Goal: Task Accomplishment & Management: Use online tool/utility

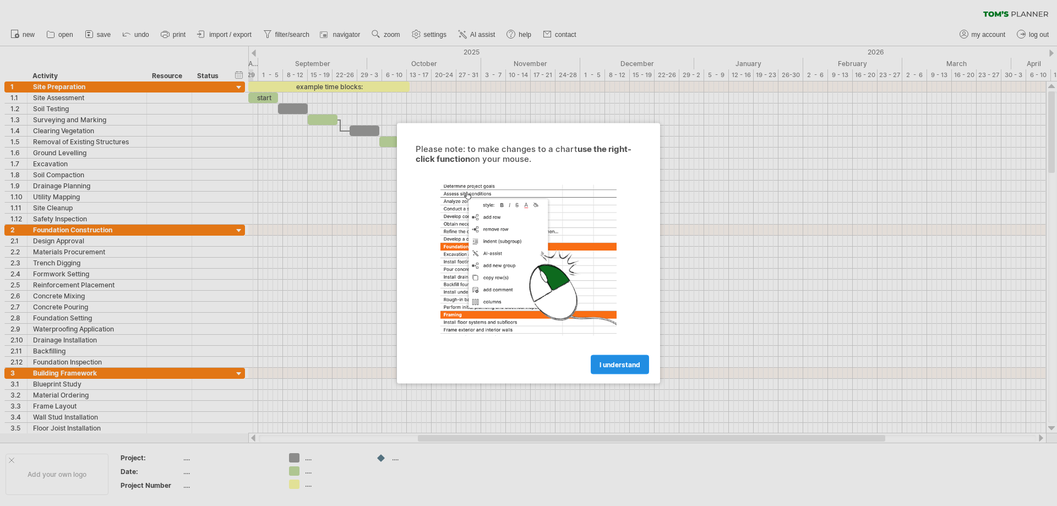
click at [629, 366] on span "I understand" at bounding box center [620, 364] width 41 height 8
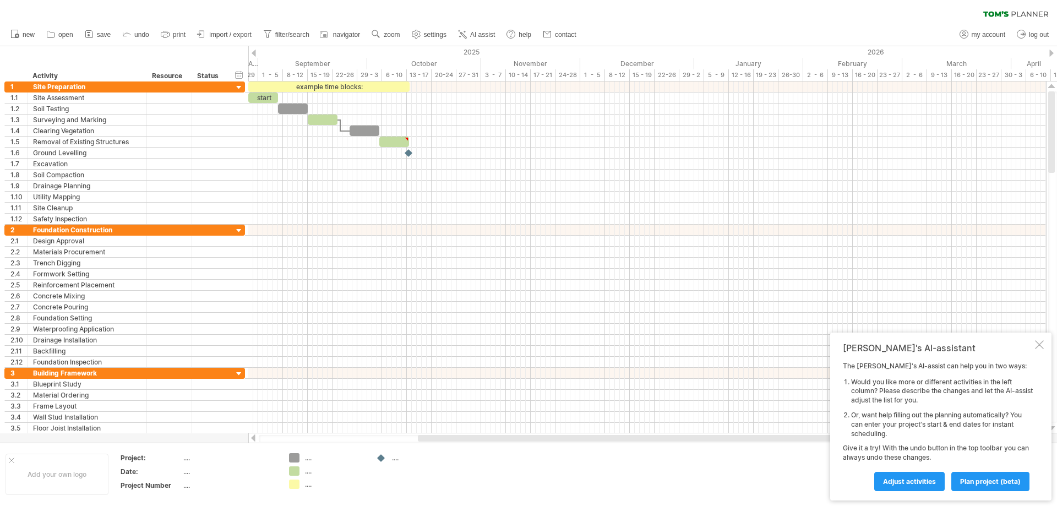
click at [256, 53] on div at bounding box center [254, 53] width 4 height 7
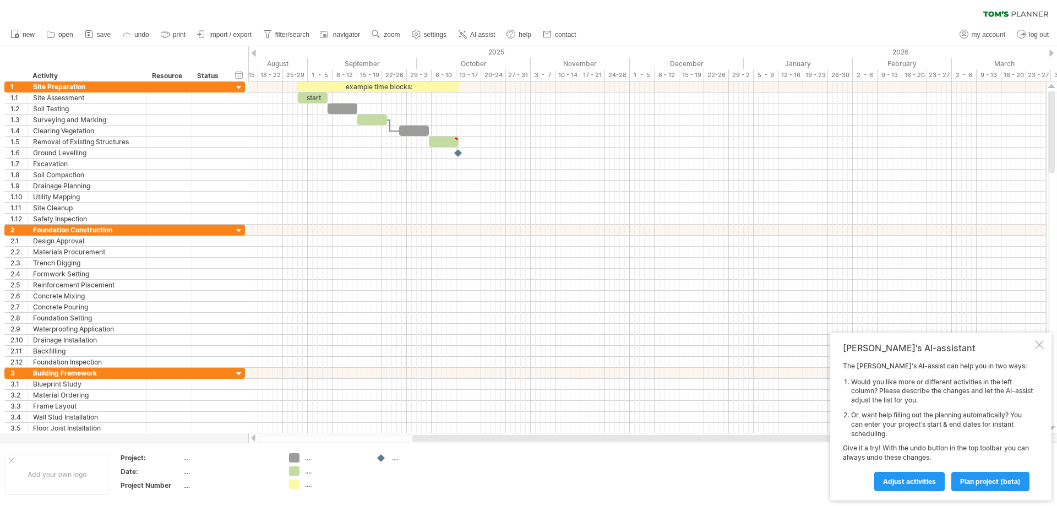
click at [256, 53] on div at bounding box center [254, 53] width 4 height 7
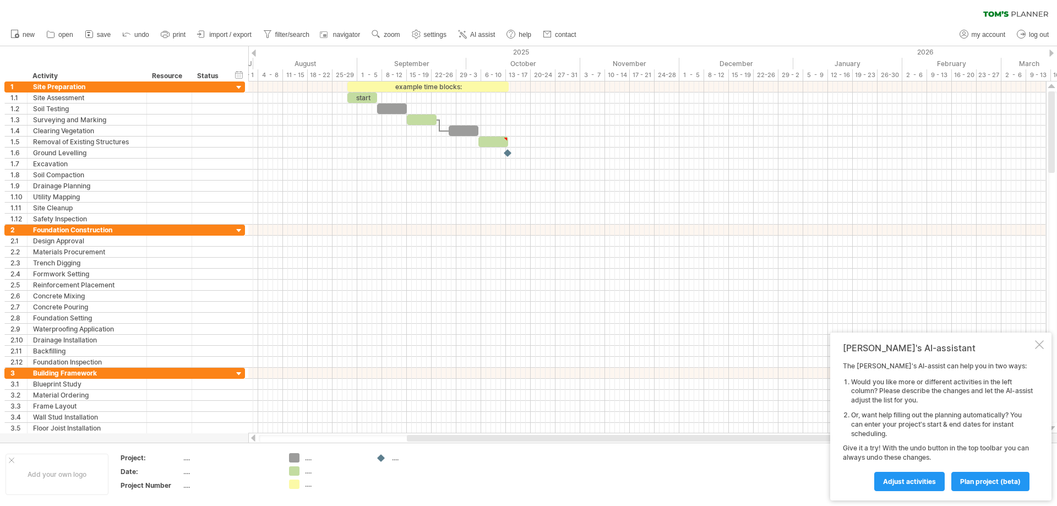
click at [256, 53] on div at bounding box center [254, 53] width 4 height 7
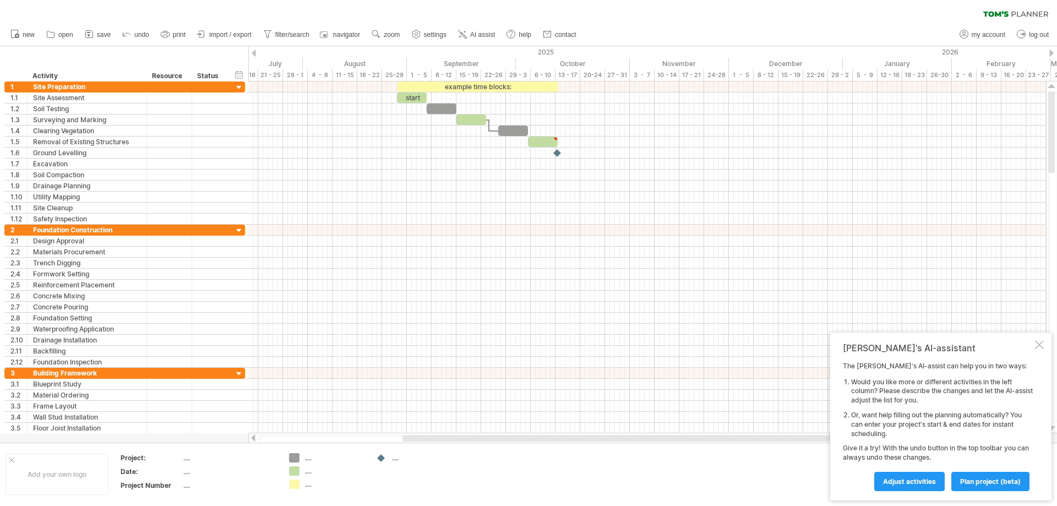
click at [256, 53] on div at bounding box center [254, 53] width 4 height 7
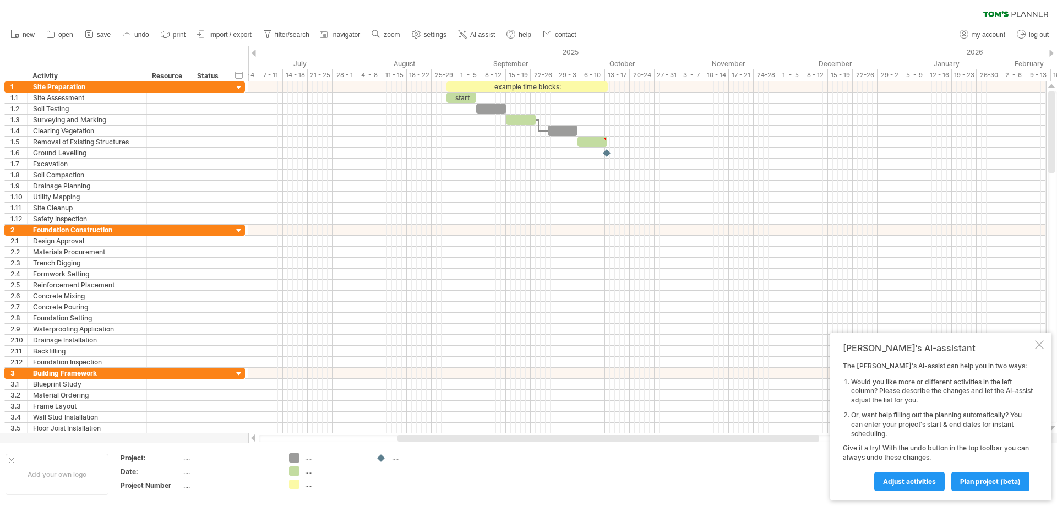
click at [256, 53] on div at bounding box center [254, 53] width 4 height 7
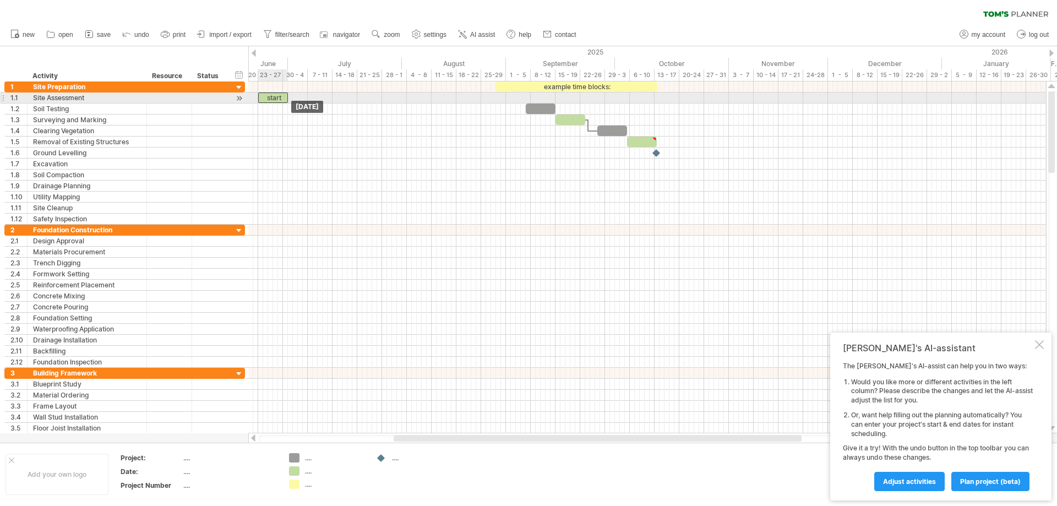
drag, startPoint x: 512, startPoint y: 96, endPoint x: 276, endPoint y: 97, distance: 235.7
click at [276, 97] on div "start" at bounding box center [273, 98] width 30 height 10
drag, startPoint x: 539, startPoint y: 104, endPoint x: 272, endPoint y: 101, distance: 267.1
click at [556, 101] on div "example time blocks: start" at bounding box center [556, 153] width 0 height 143
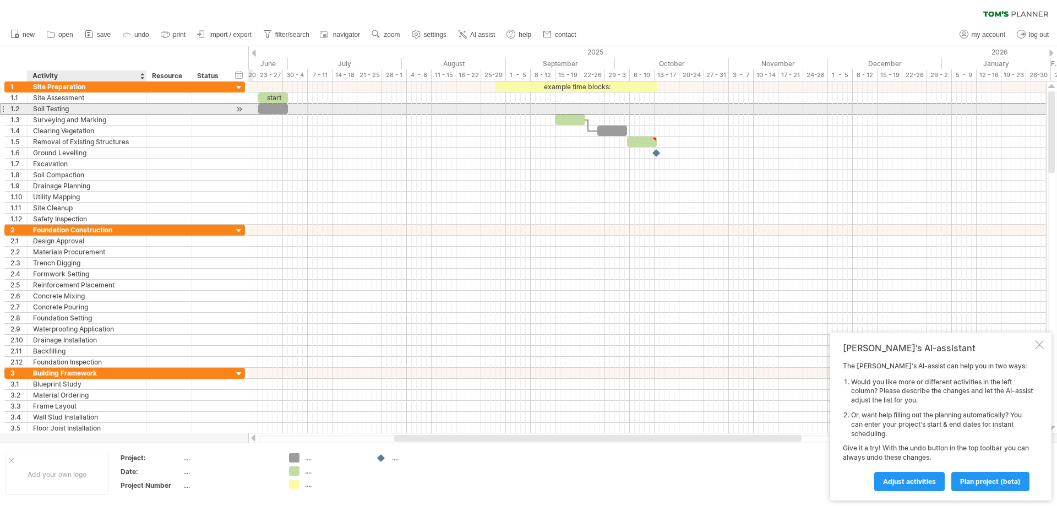
click at [53, 104] on div "Soil Testing" at bounding box center [87, 109] width 108 height 10
click at [239, 111] on div at bounding box center [239, 110] width 10 height 12
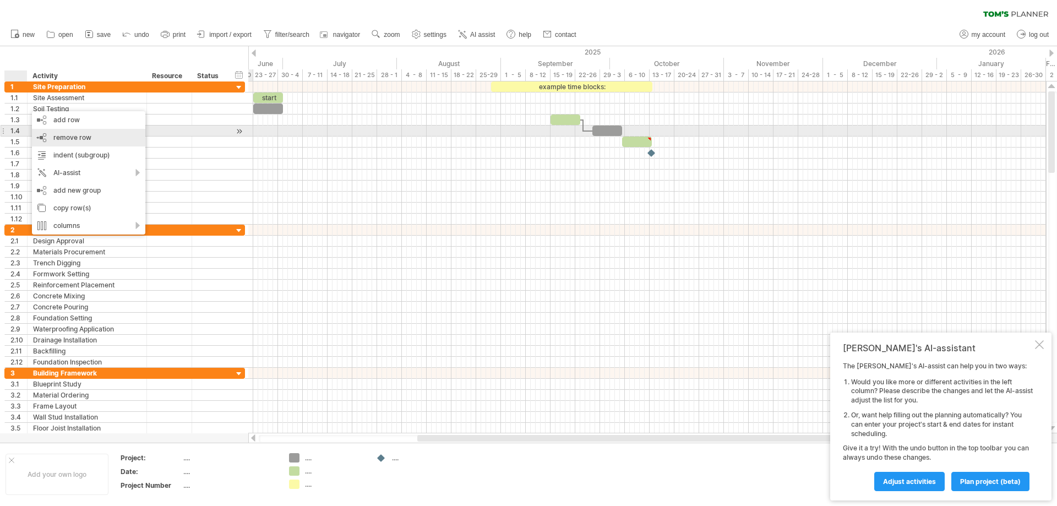
click at [82, 133] on div "remove row remove selected rows" at bounding box center [88, 138] width 113 height 18
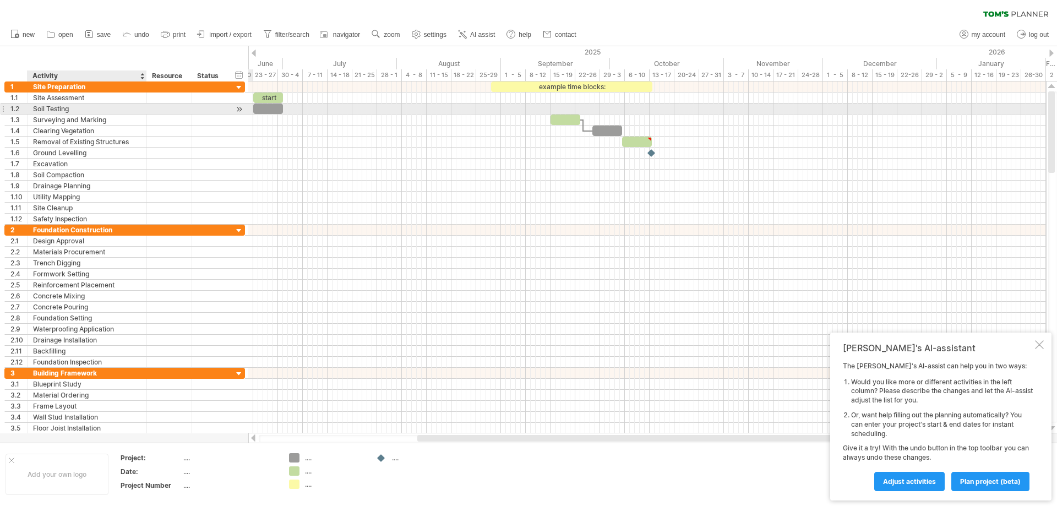
click at [61, 107] on div "Soil Testing" at bounding box center [87, 109] width 108 height 10
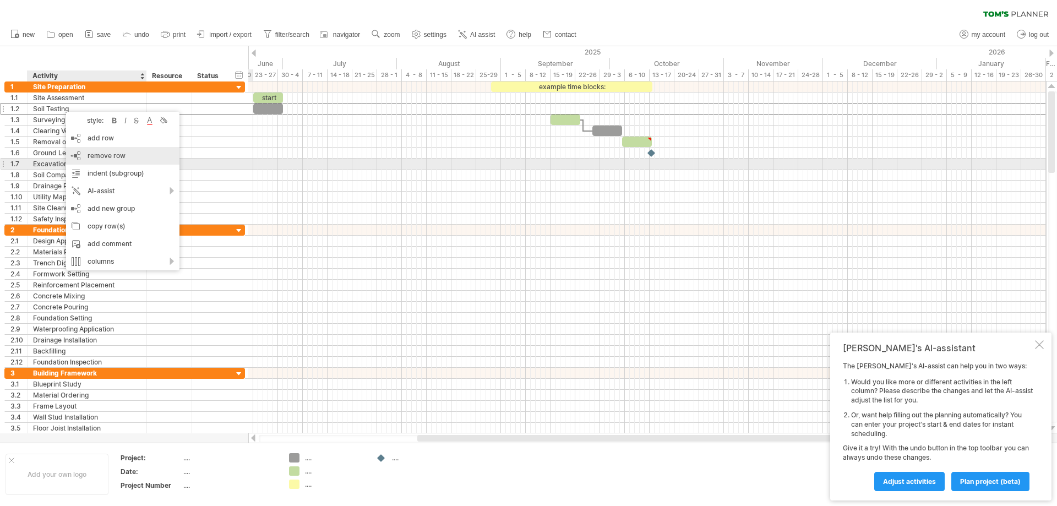
click at [116, 160] on div "remove row remove selected rows" at bounding box center [122, 156] width 113 height 18
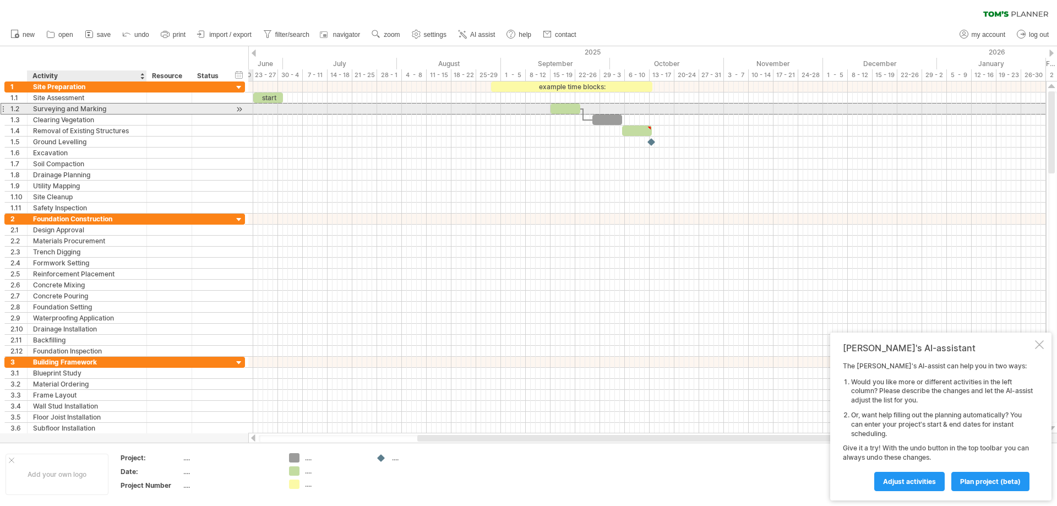
click at [62, 106] on div "Surveying and Marking" at bounding box center [87, 109] width 108 height 10
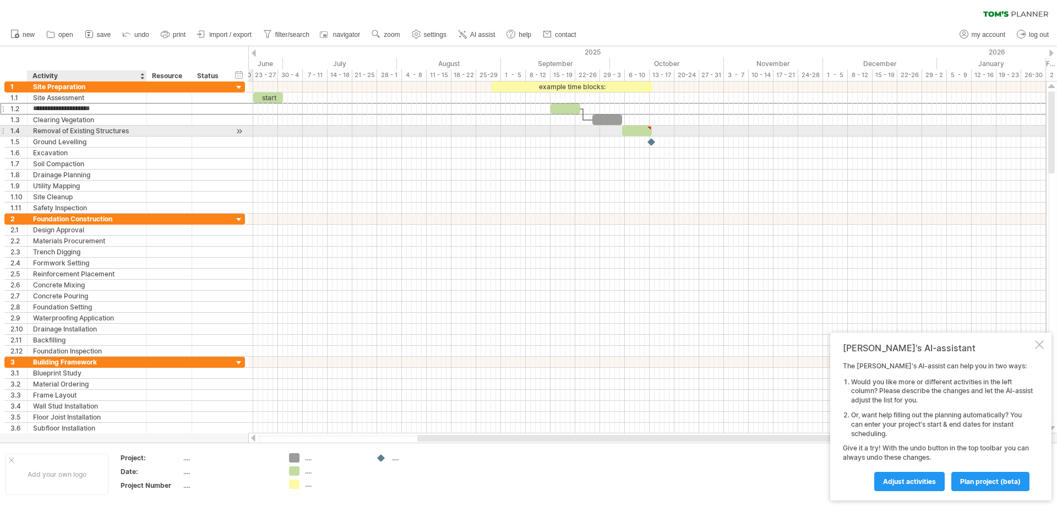
click at [46, 130] on div "Removal of Existing Structures" at bounding box center [87, 131] width 108 height 10
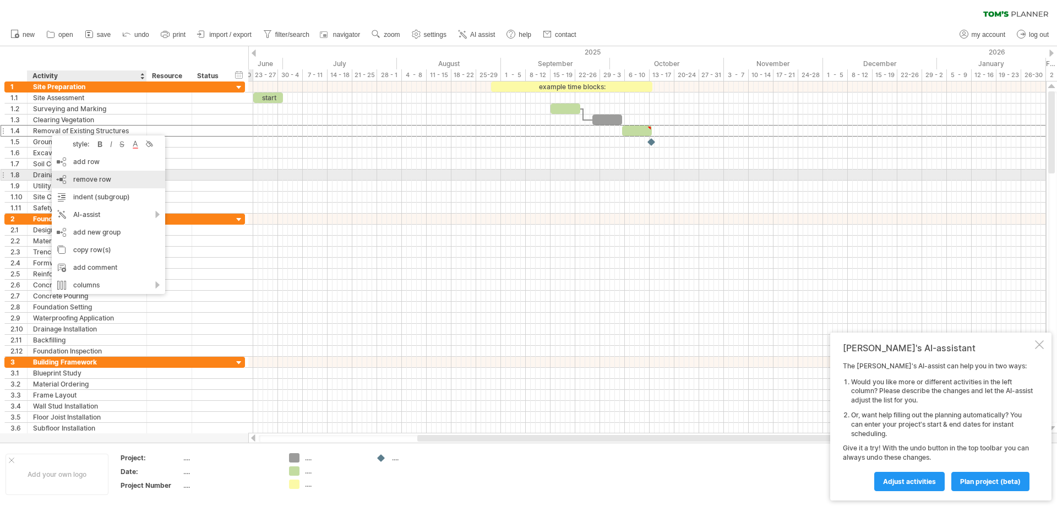
click at [110, 180] on span "remove row" at bounding box center [92, 179] width 38 height 8
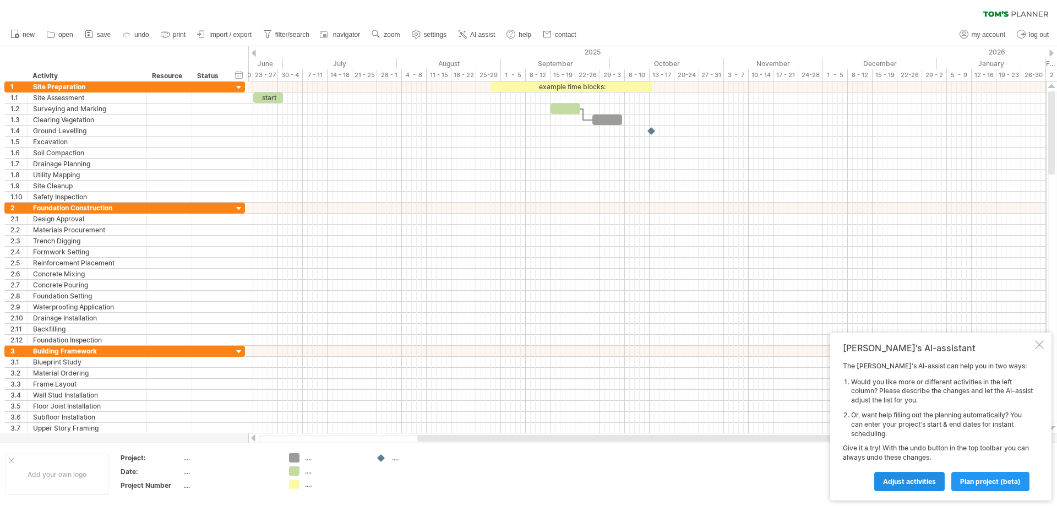
click at [911, 480] on span "Adjust activities" at bounding box center [909, 481] width 53 height 8
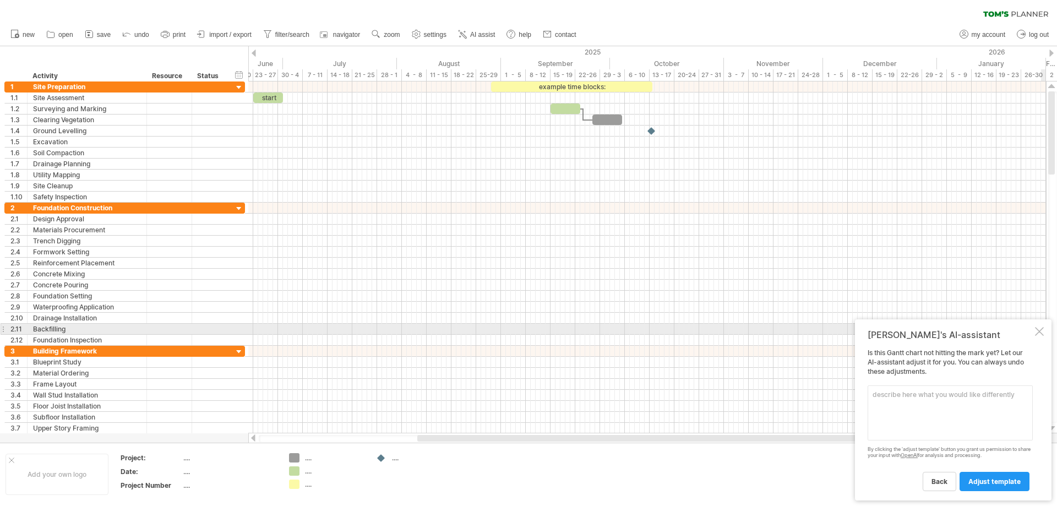
click at [1045, 333] on div "[PERSON_NAME]'s AI-assistant Is this [PERSON_NAME] chart not hitting the mark y…" at bounding box center [953, 409] width 197 height 181
